Goal: Task Accomplishment & Management: Complete application form

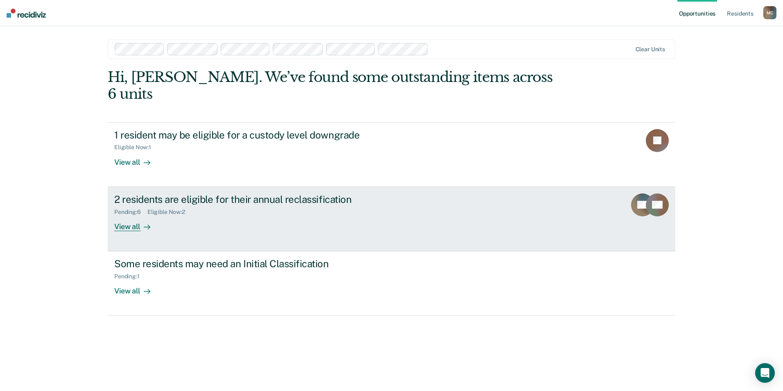
click at [170, 193] on div "2 residents are eligible for their annual reclassification" at bounding box center [258, 199] width 288 height 12
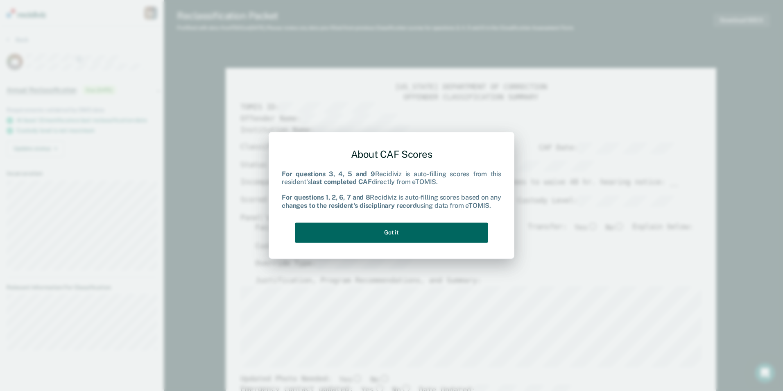
click at [428, 234] on button "Got it" at bounding box center [391, 232] width 193 height 20
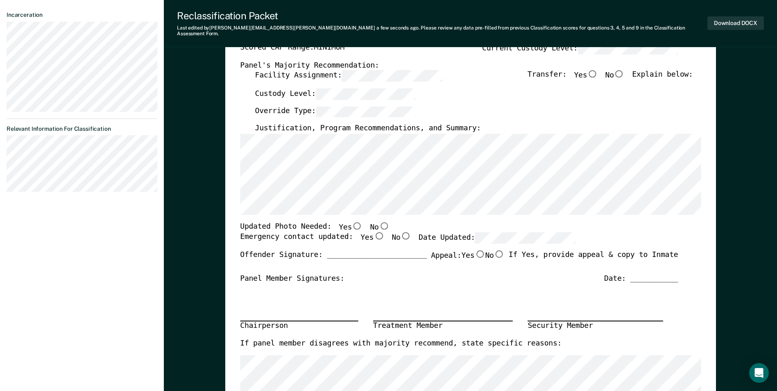
scroll to position [164, 0]
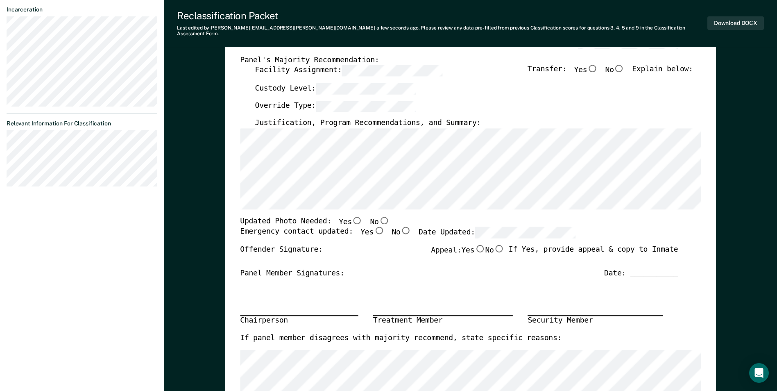
click at [379, 216] on input "No" at bounding box center [384, 219] width 11 height 7
type textarea "x"
radio input "true"
click at [374, 227] on input "Yes" at bounding box center [379, 230] width 11 height 7
type textarea "x"
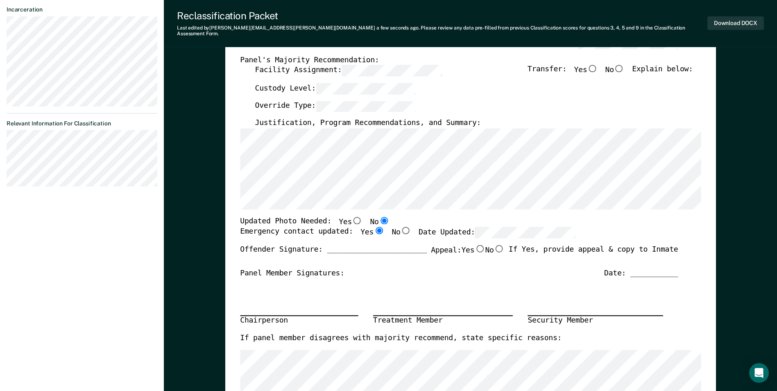
radio input "true"
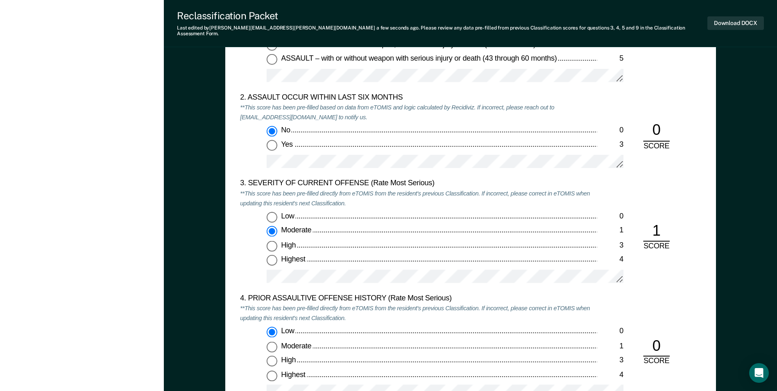
scroll to position [983, 0]
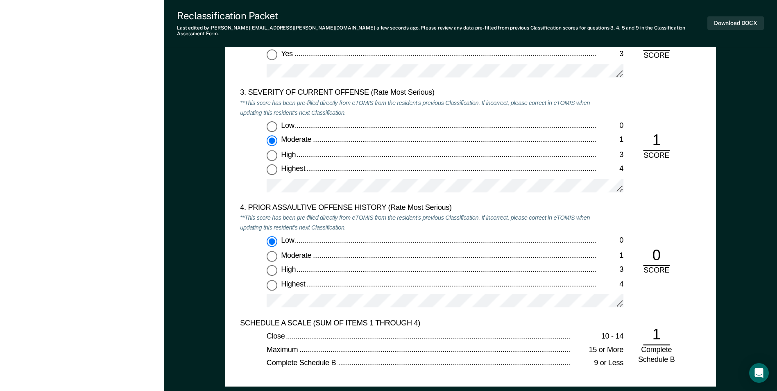
click at [273, 165] on input "Highest 4" at bounding box center [272, 169] width 11 height 11
type textarea "x"
radio input "false"
radio input "true"
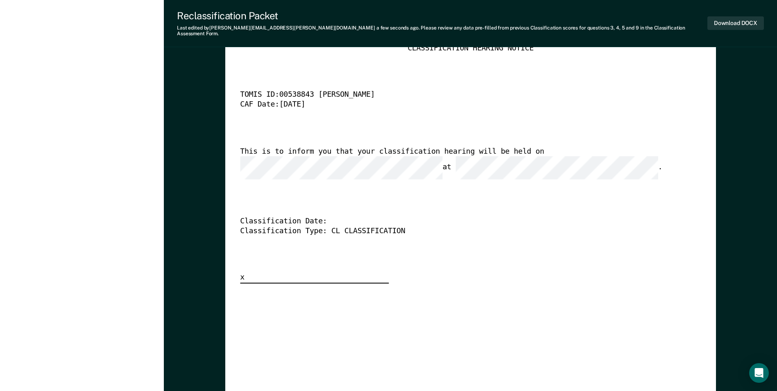
scroll to position [0, 0]
click at [606, 240] on div "[US_STATE] DEPARTMENT OF CORRECTION CLASSIFICATION HEARING NOTICE TOMIS ID: 005…" at bounding box center [470, 159] width 461 height 250
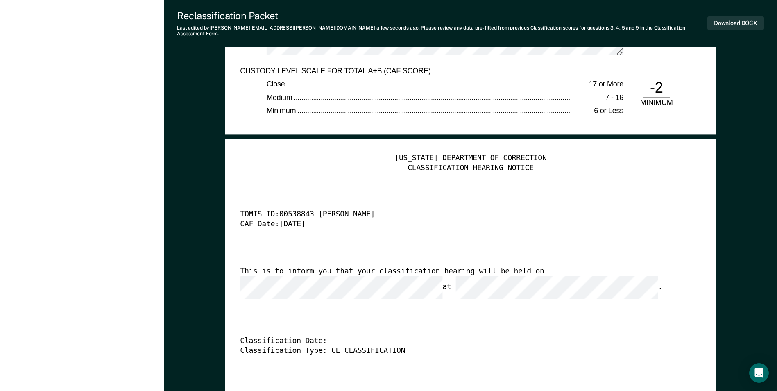
scroll to position [1883, 0]
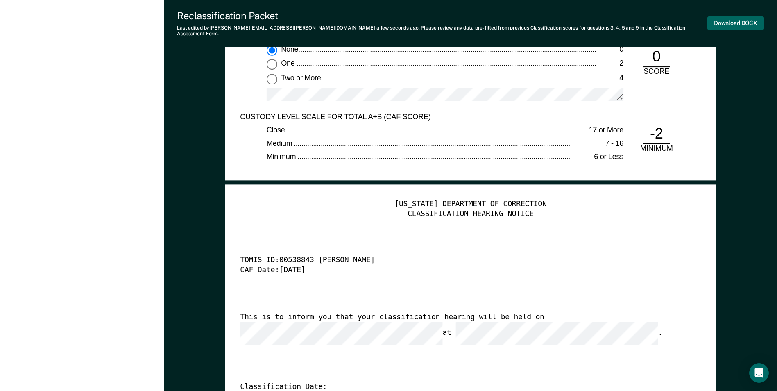
click at [729, 20] on button "Download DOCX" at bounding box center [736, 23] width 57 height 14
type textarea "x"
